Goal: Navigation & Orientation: Find specific page/section

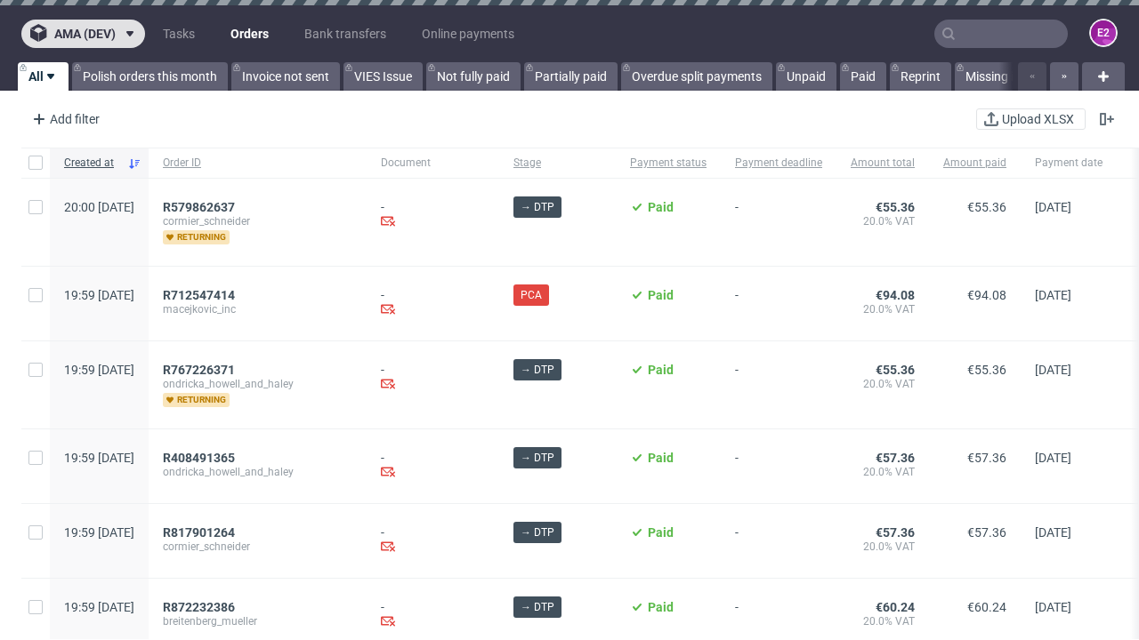
click at [83, 34] on span "ama (dev)" at bounding box center [84, 34] width 61 height 12
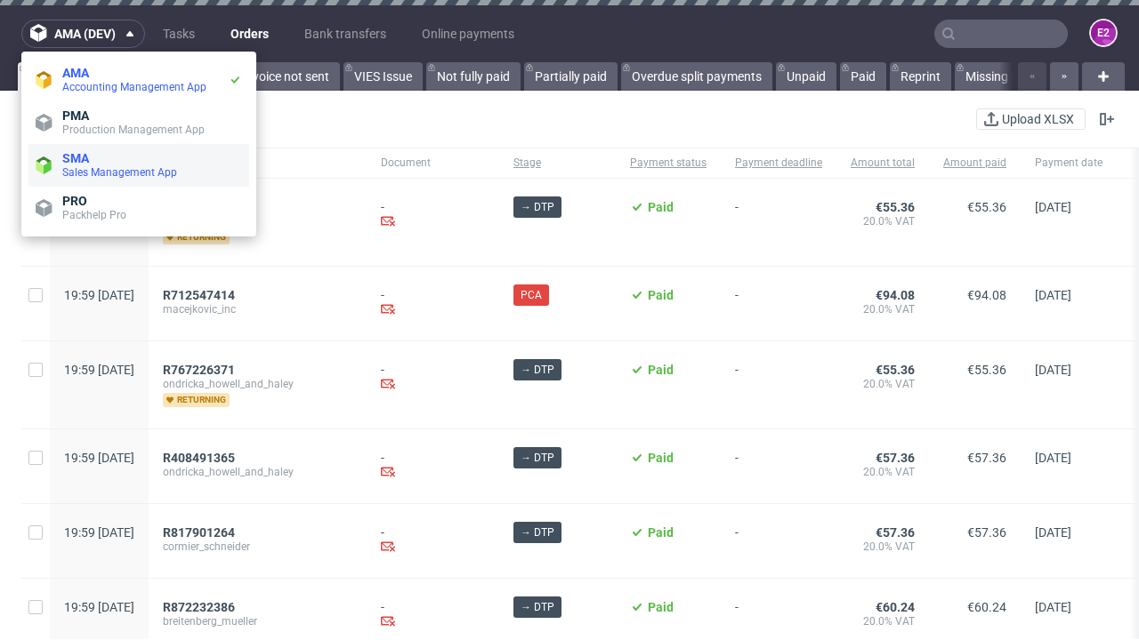
click at [139, 165] on span "Sales Management App" at bounding box center [152, 172] width 180 height 14
